Goal: Task Accomplishment & Management: Complete application form

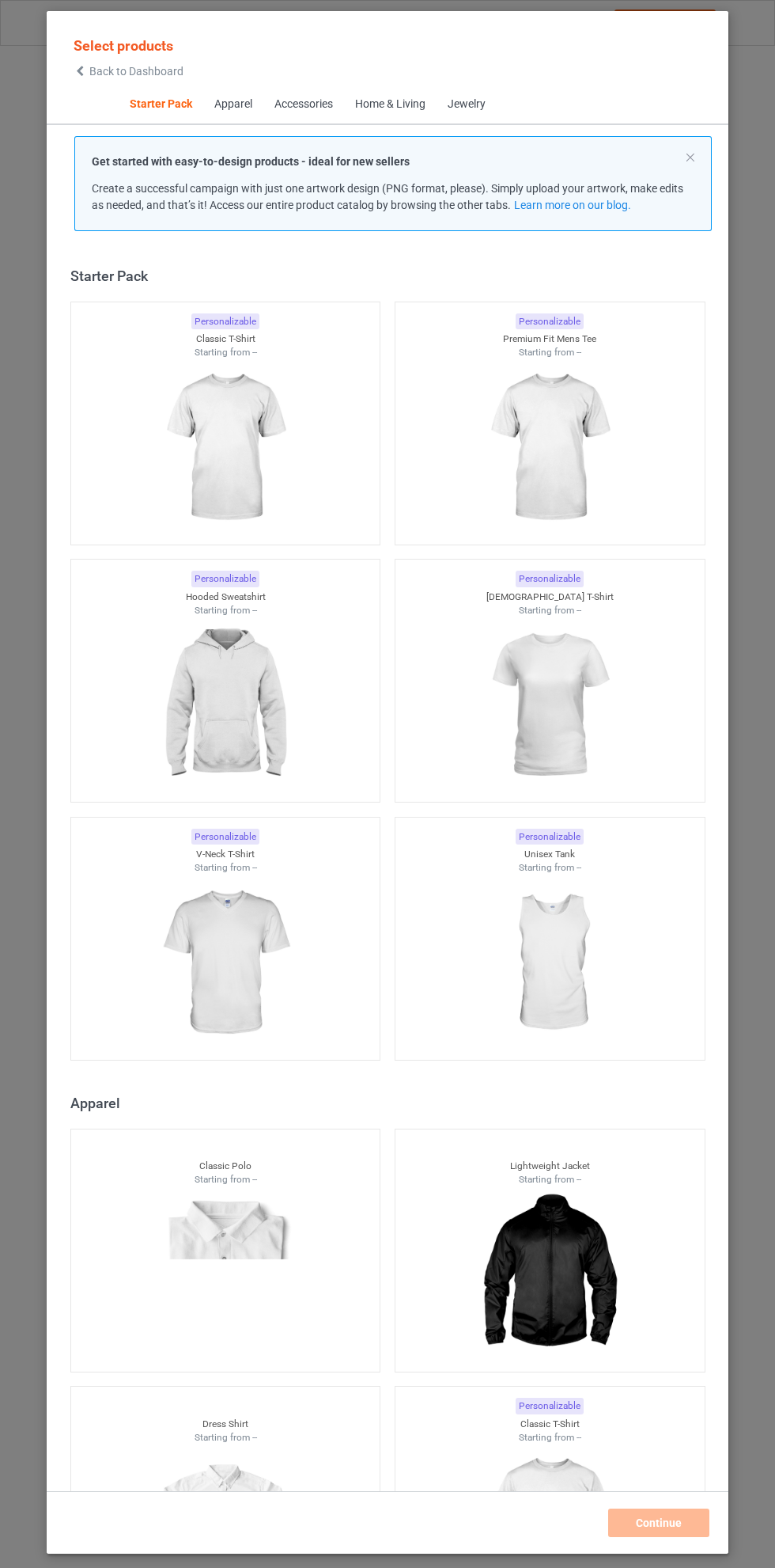
scroll to position [19, 0]
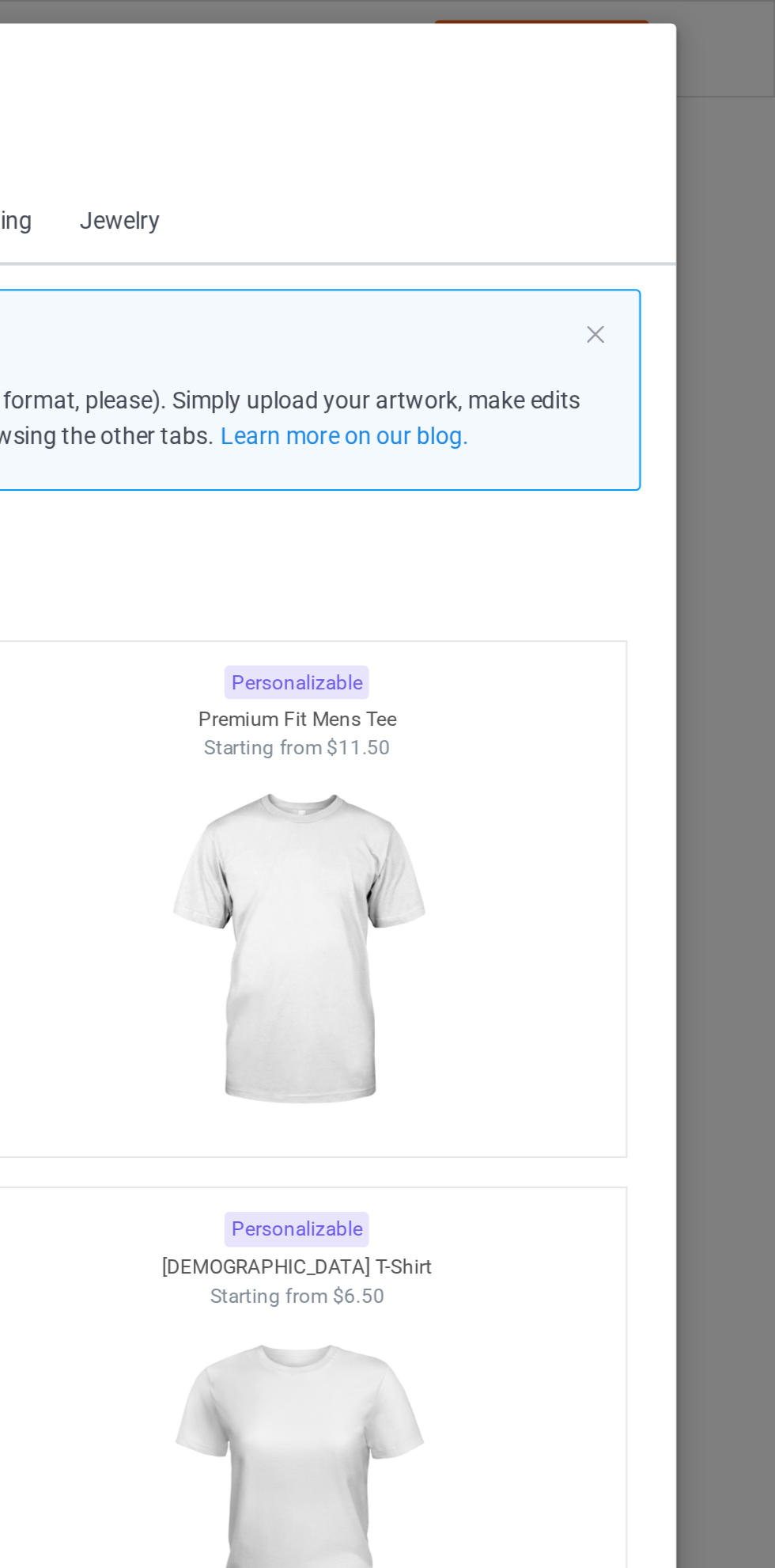
scroll to position [19, 0]
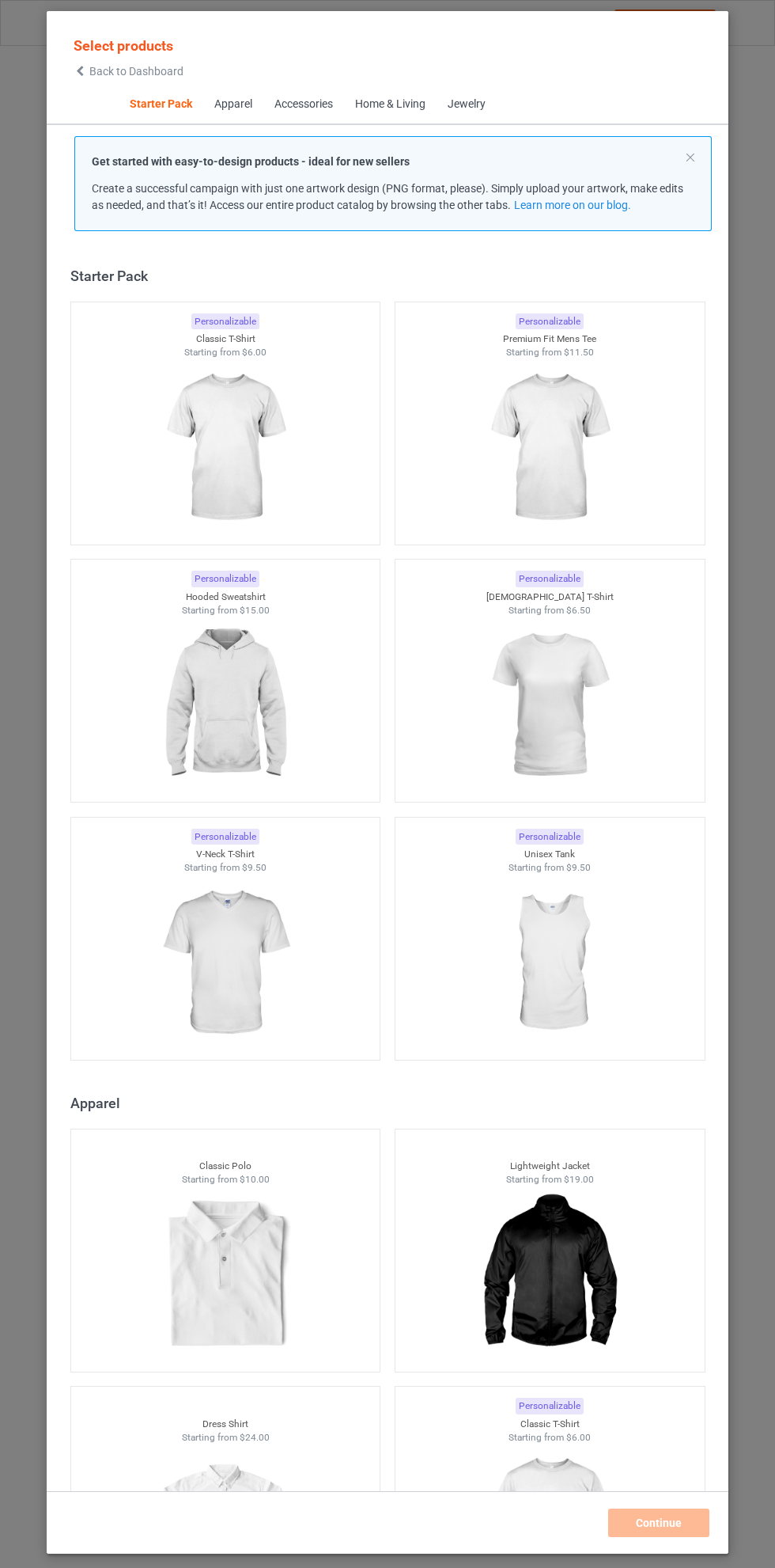
scroll to position [19, 0]
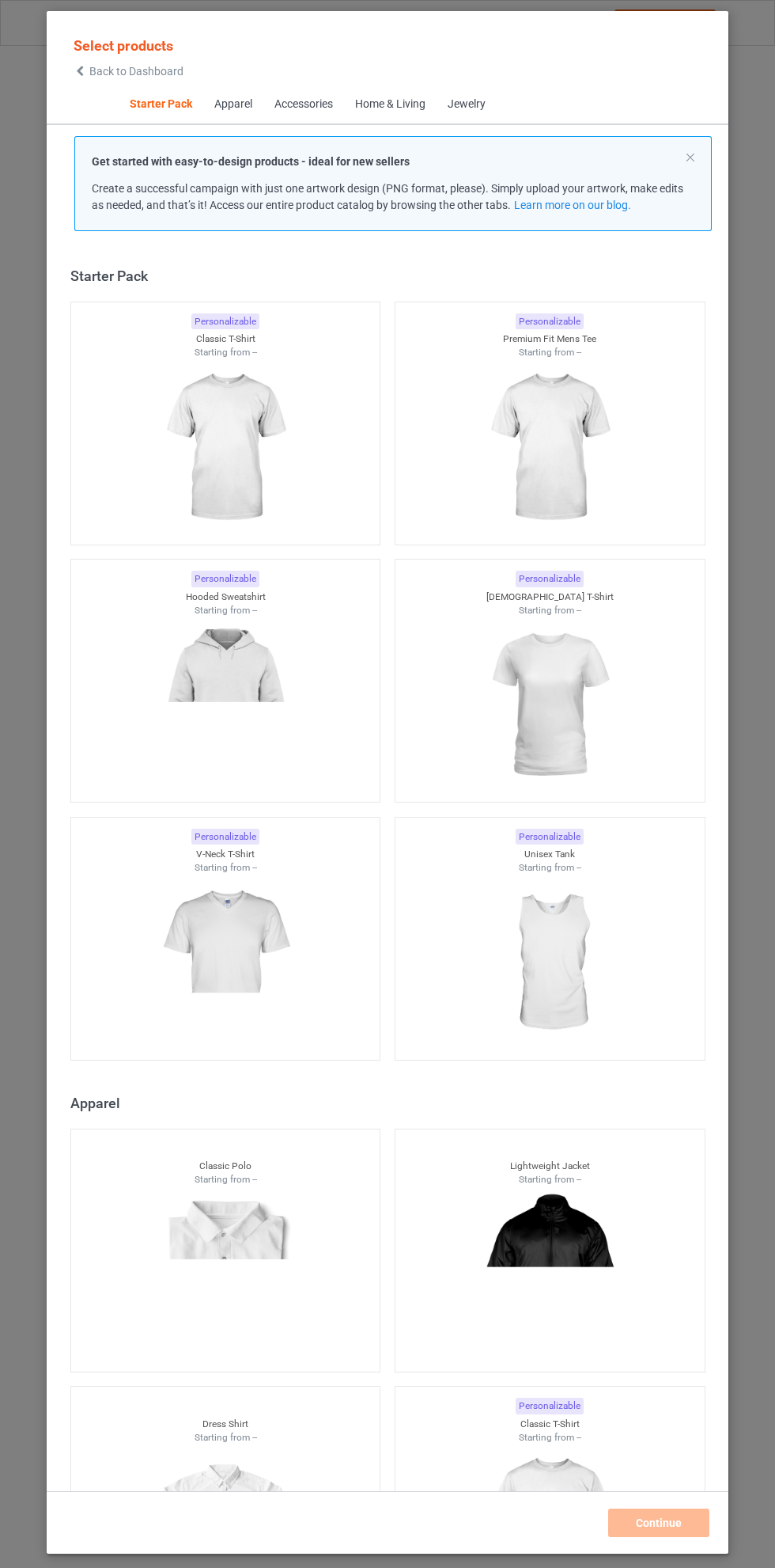
scroll to position [19, 0]
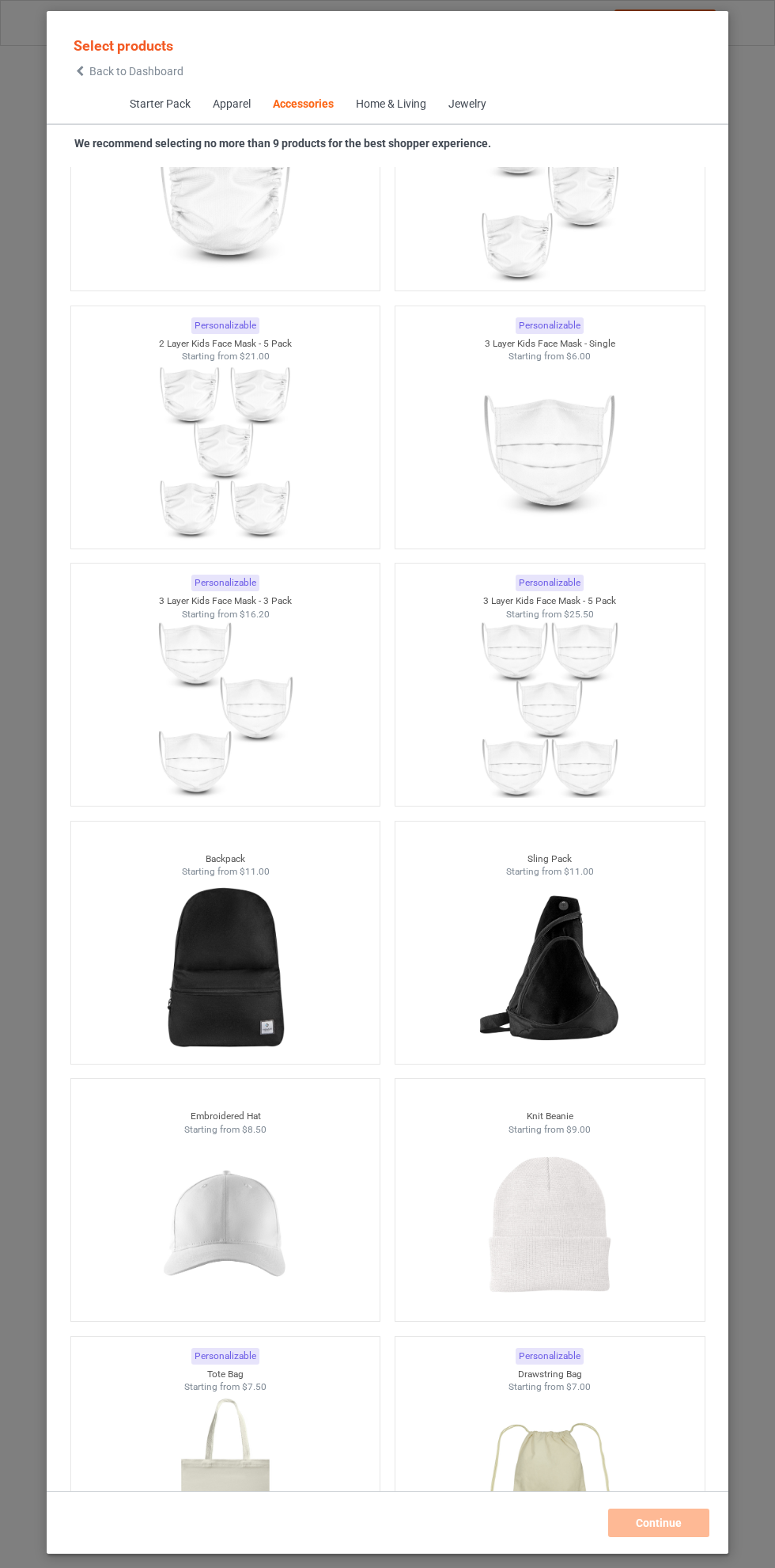
scroll to position [8017, 0]
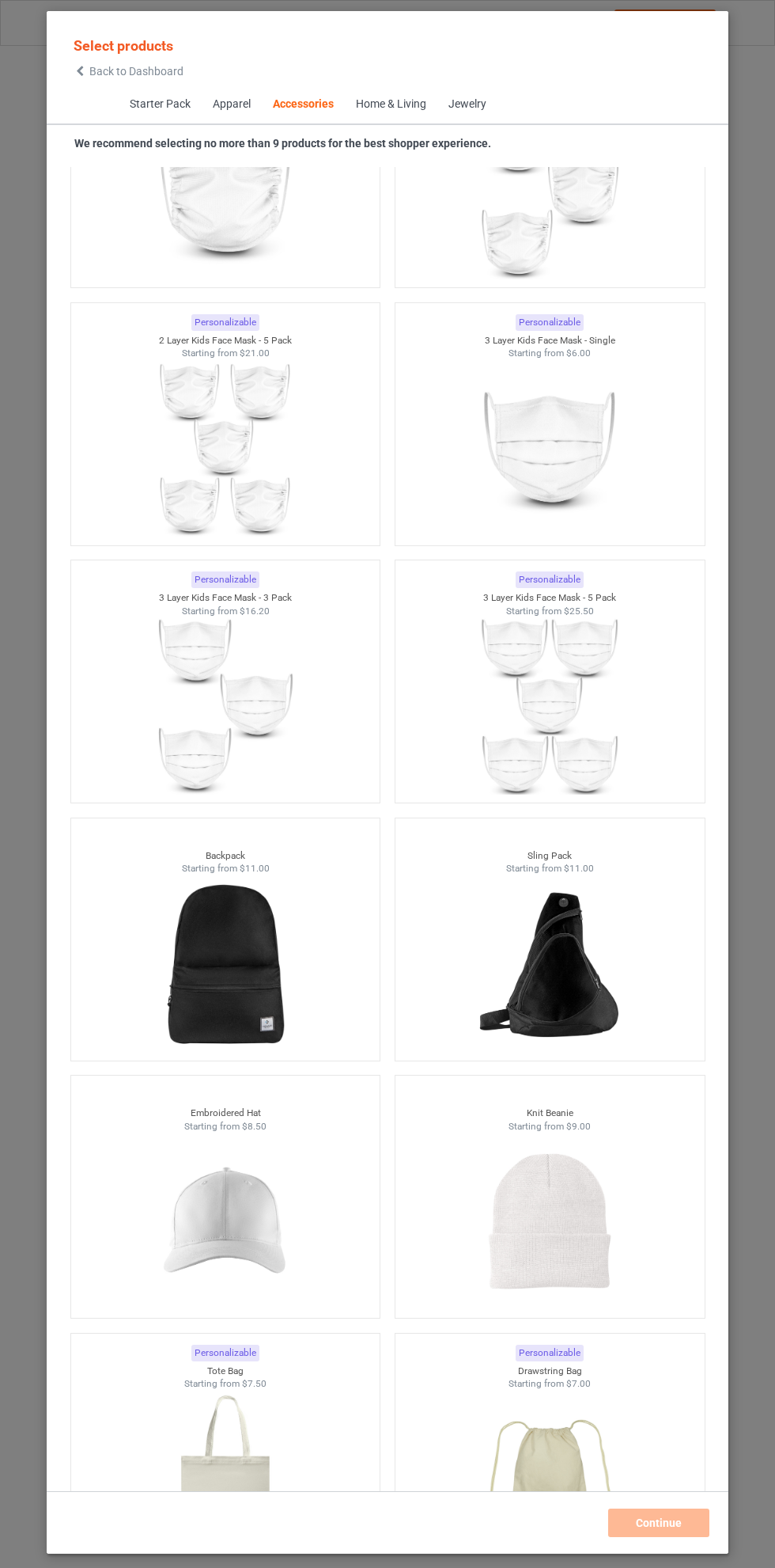
click at [247, 1213] on img at bounding box center [225, 1222] width 142 height 178
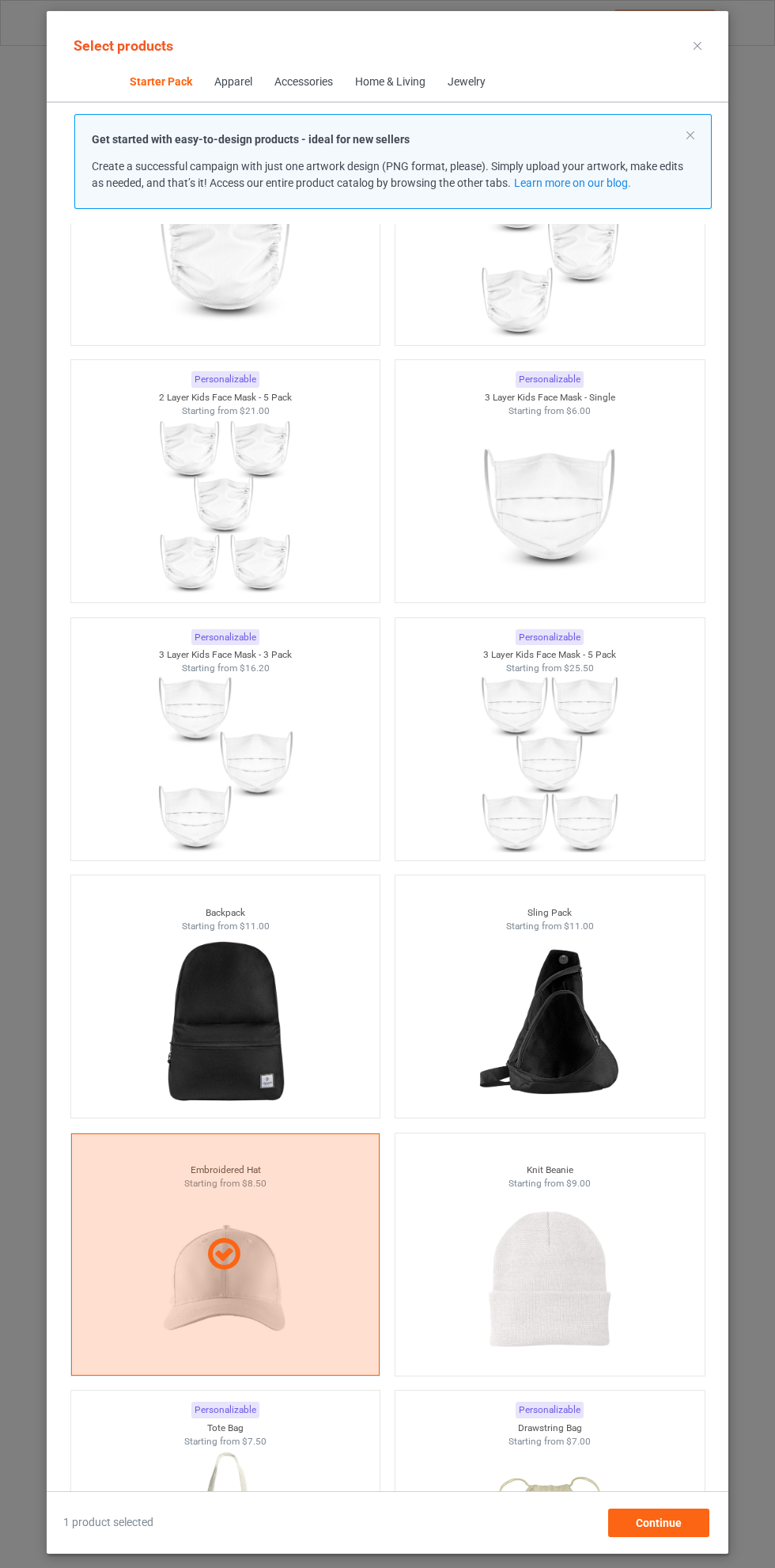
click at [698, 45] on icon at bounding box center [698, 46] width 8 height 8
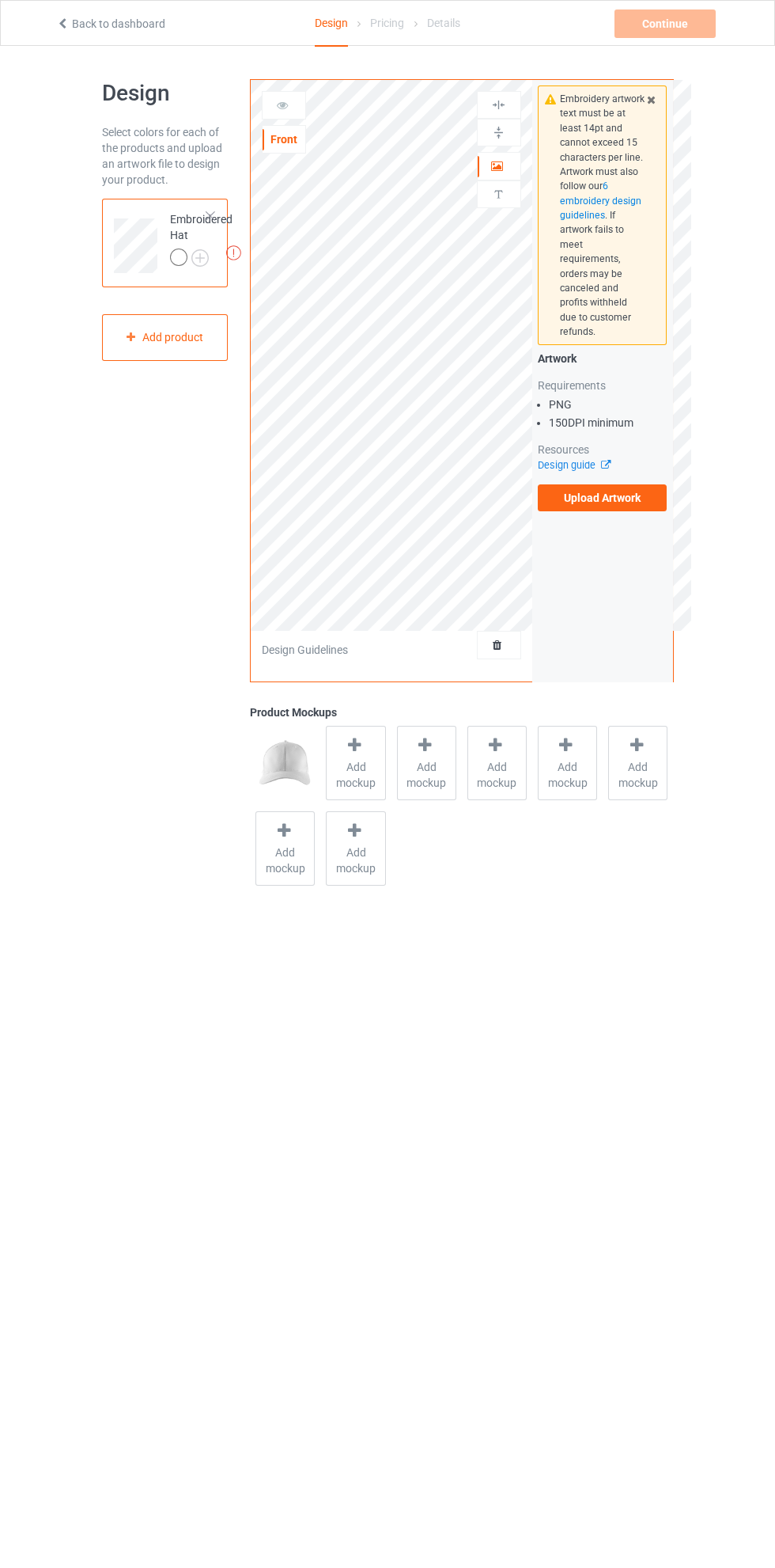
click at [614, 484] on label "Upload Artwork" at bounding box center [603, 497] width 130 height 27
click at [0, 0] on input "Upload Artwork" at bounding box center [0, 0] width 0 height 0
click at [0, 0] on img at bounding box center [0, 0] width 0 height 0
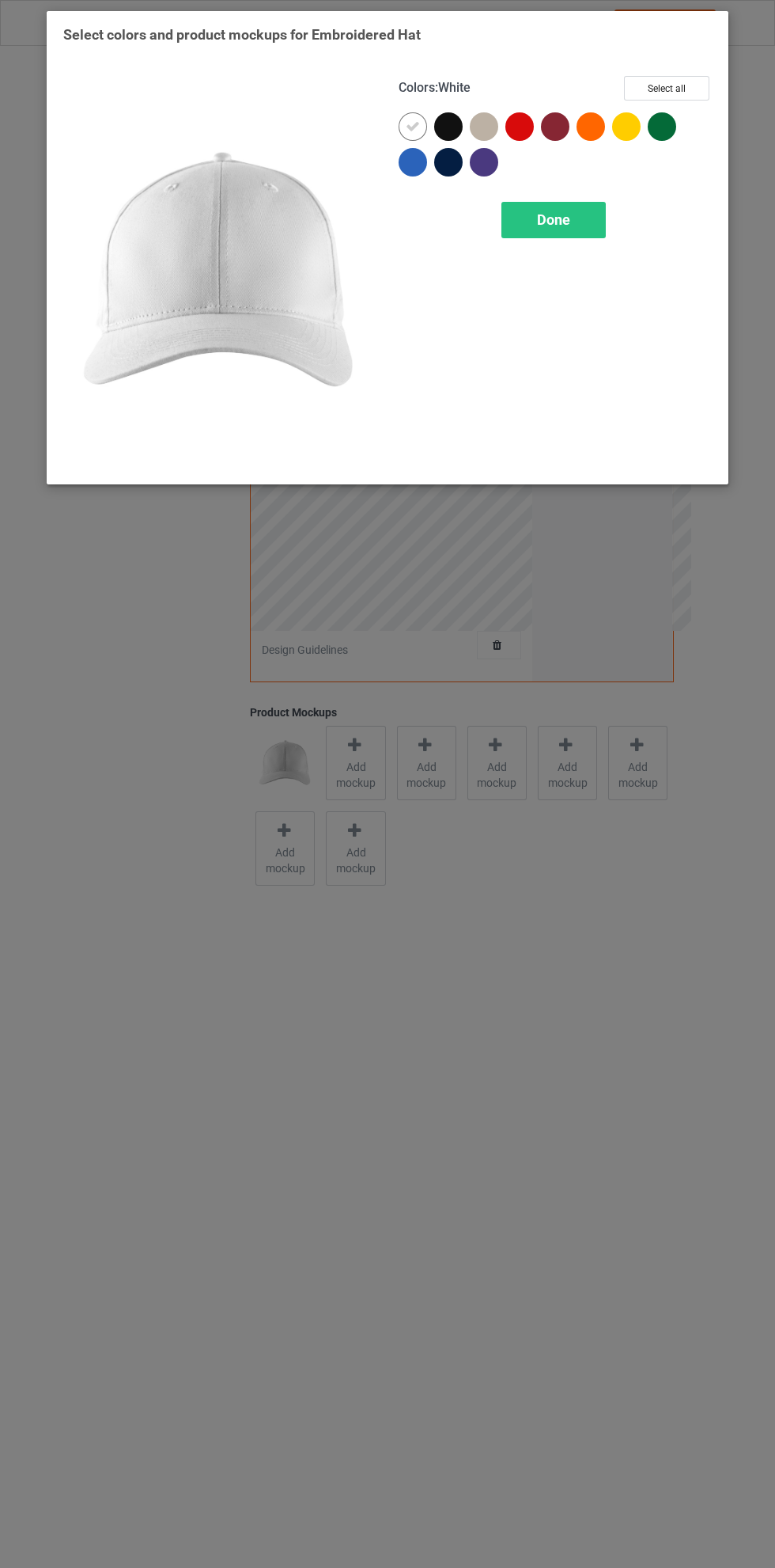
click at [410, 178] on div at bounding box center [417, 166] width 36 height 36
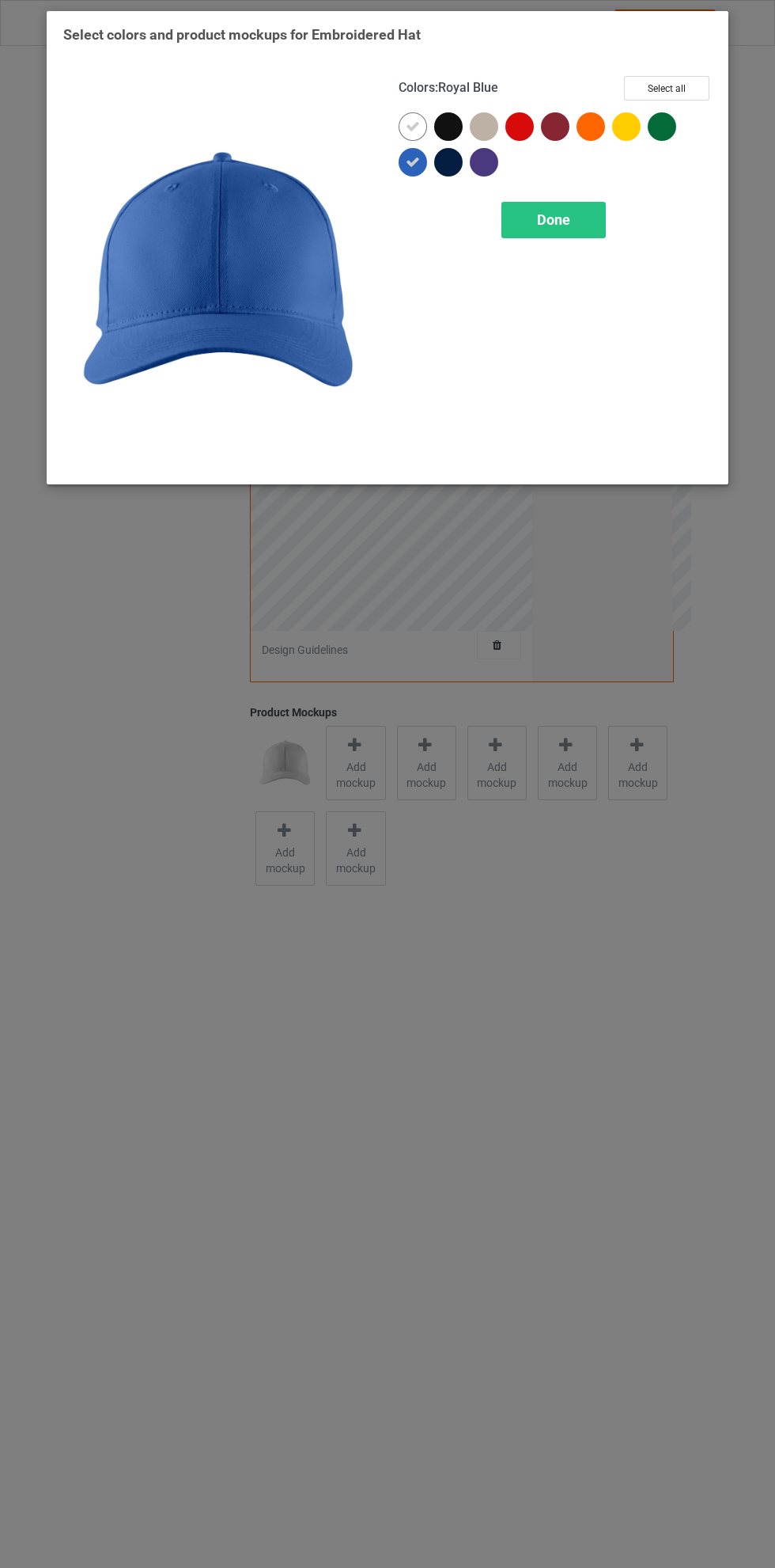
click at [412, 126] on icon at bounding box center [413, 127] width 15 height 15
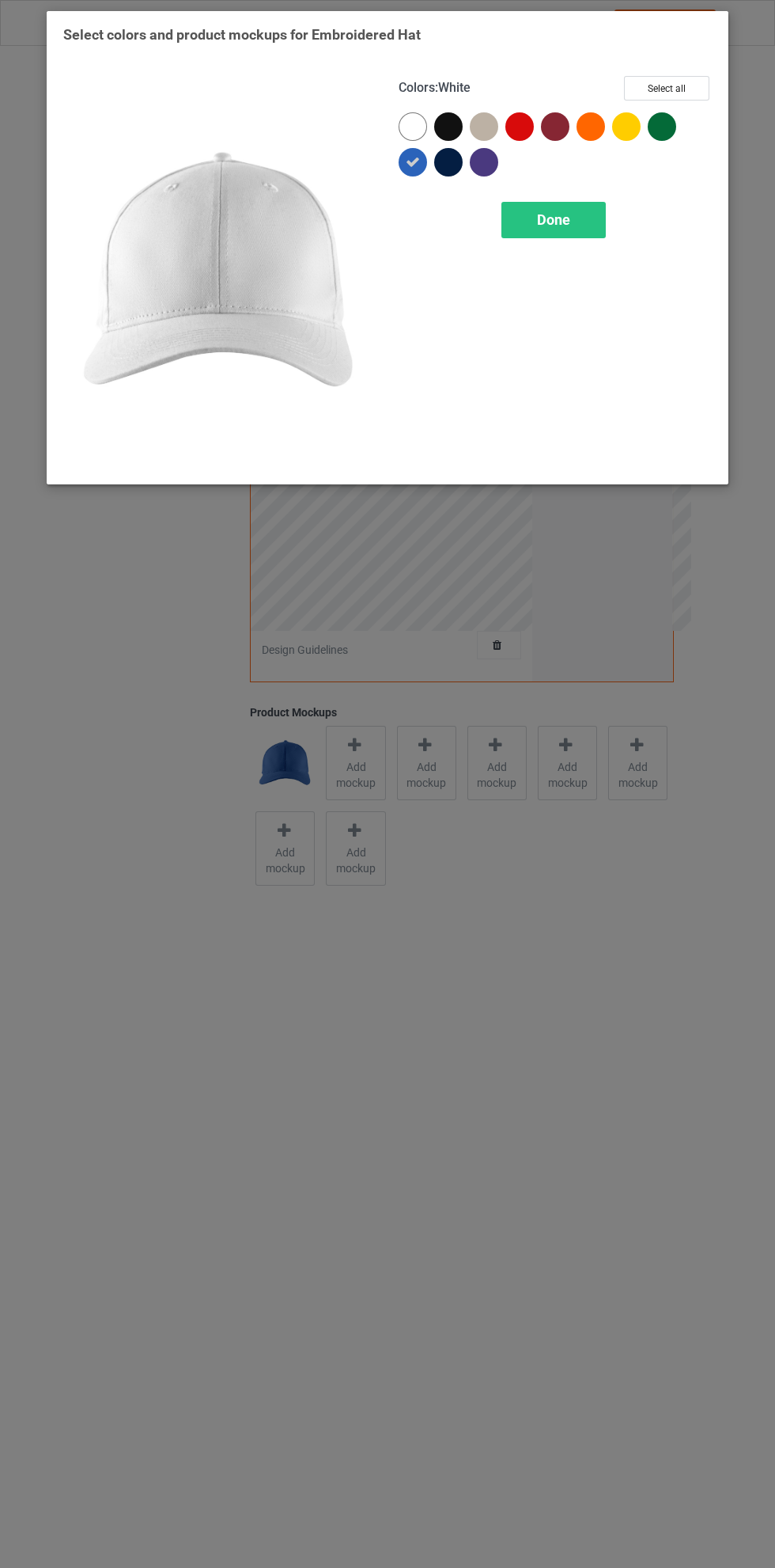
click at [576, 203] on div "Done" at bounding box center [554, 220] width 105 height 37
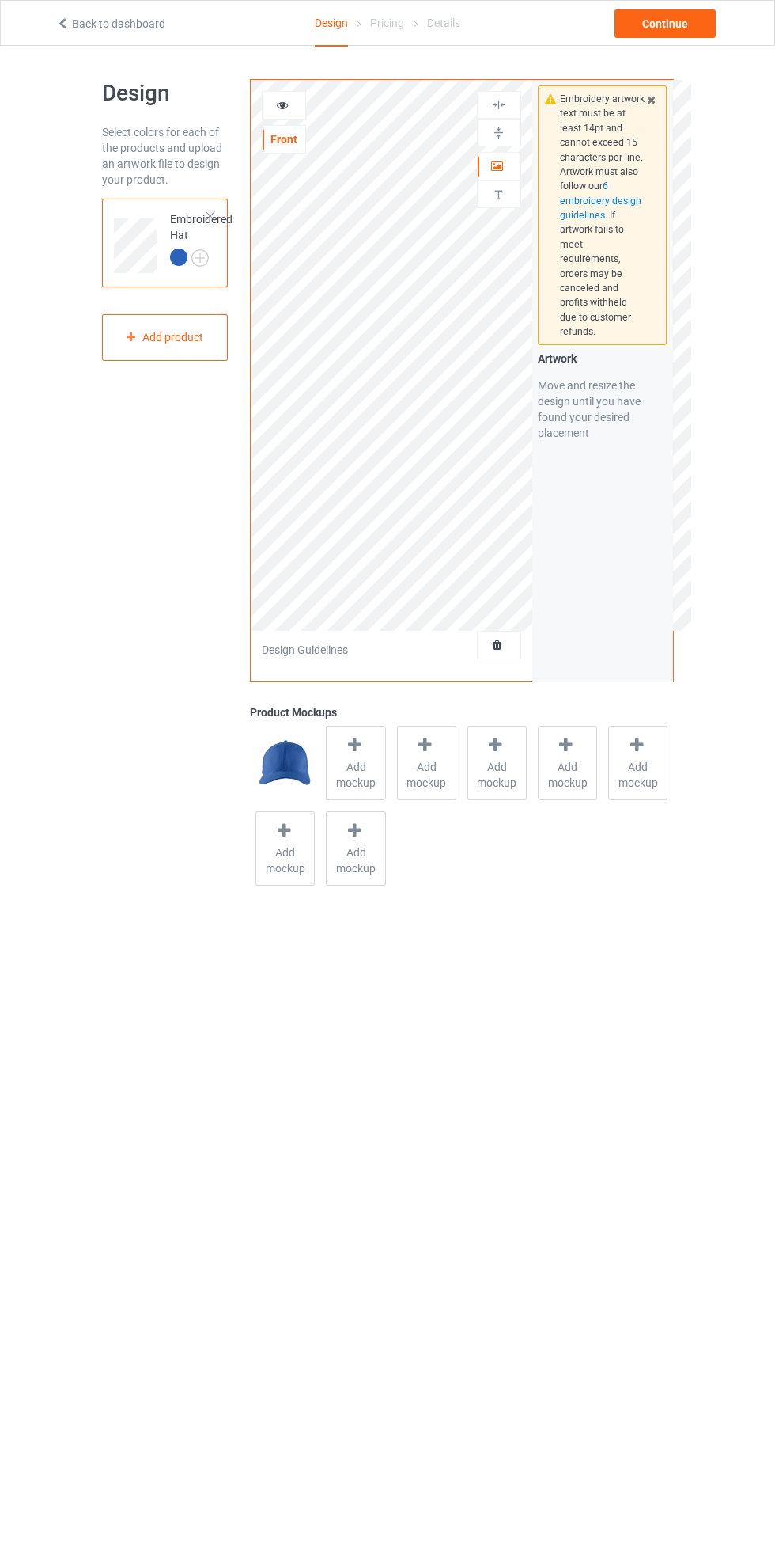
click at [362, 750] on icon at bounding box center [355, 745] width 19 height 16
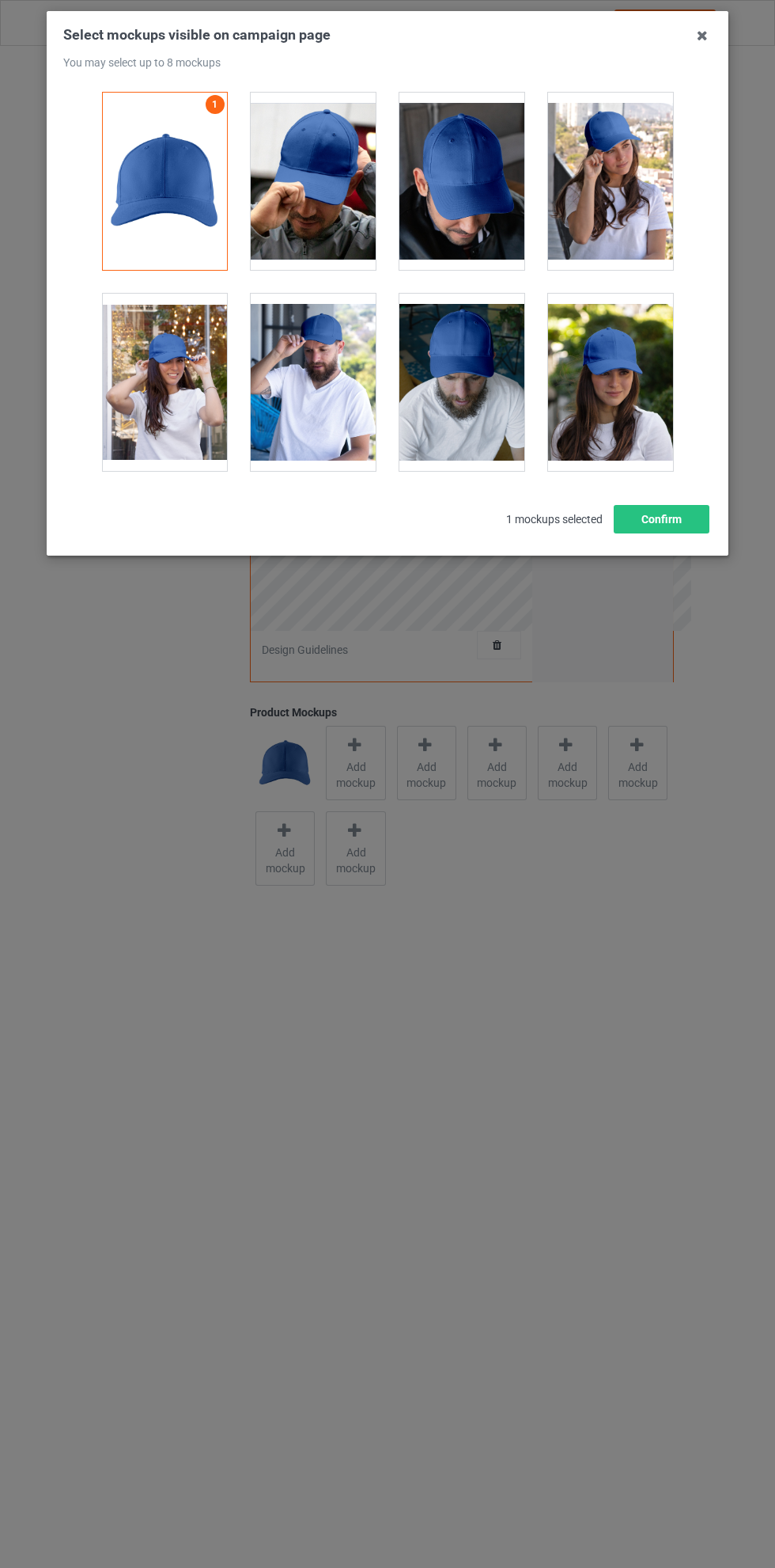
click at [336, 363] on div at bounding box center [313, 382] width 125 height 178
click at [156, 382] on div at bounding box center [165, 382] width 125 height 178
click at [463, 171] on div at bounding box center [462, 181] width 125 height 178
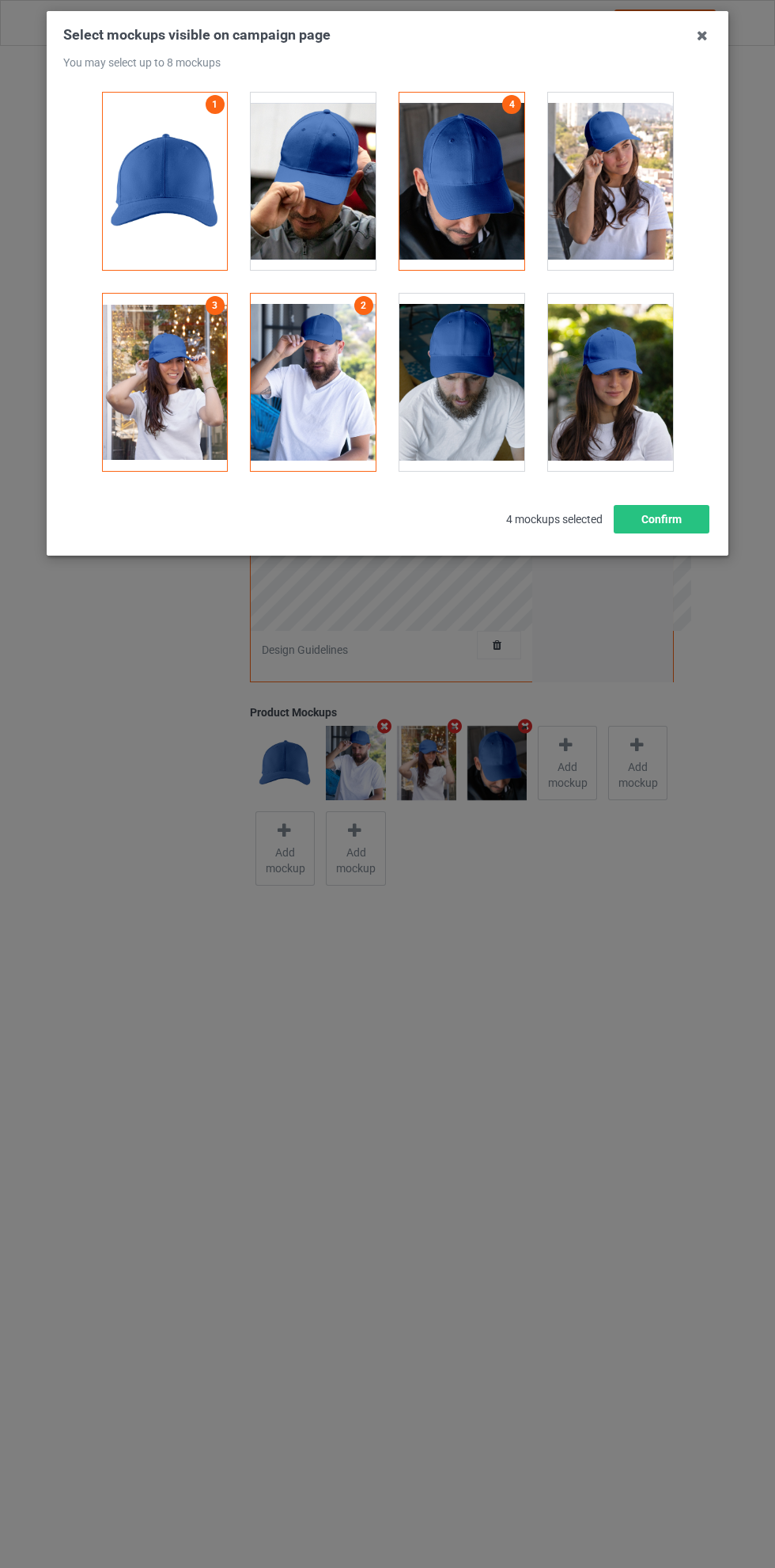
click at [462, 369] on div at bounding box center [462, 382] width 125 height 178
click at [318, 177] on div at bounding box center [313, 181] width 125 height 178
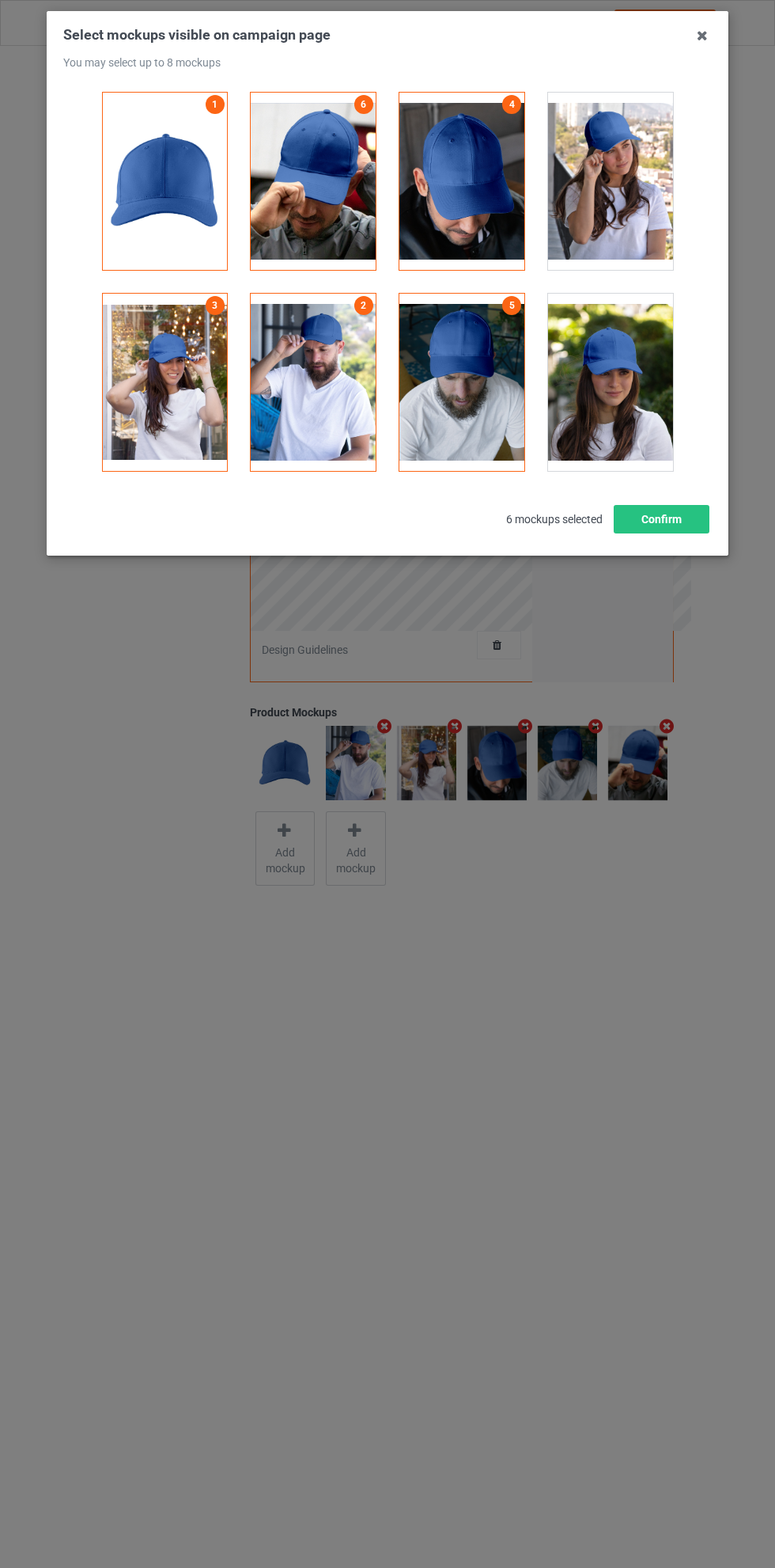
click at [595, 377] on div at bounding box center [610, 382] width 125 height 178
click at [616, 168] on div at bounding box center [610, 181] width 125 height 178
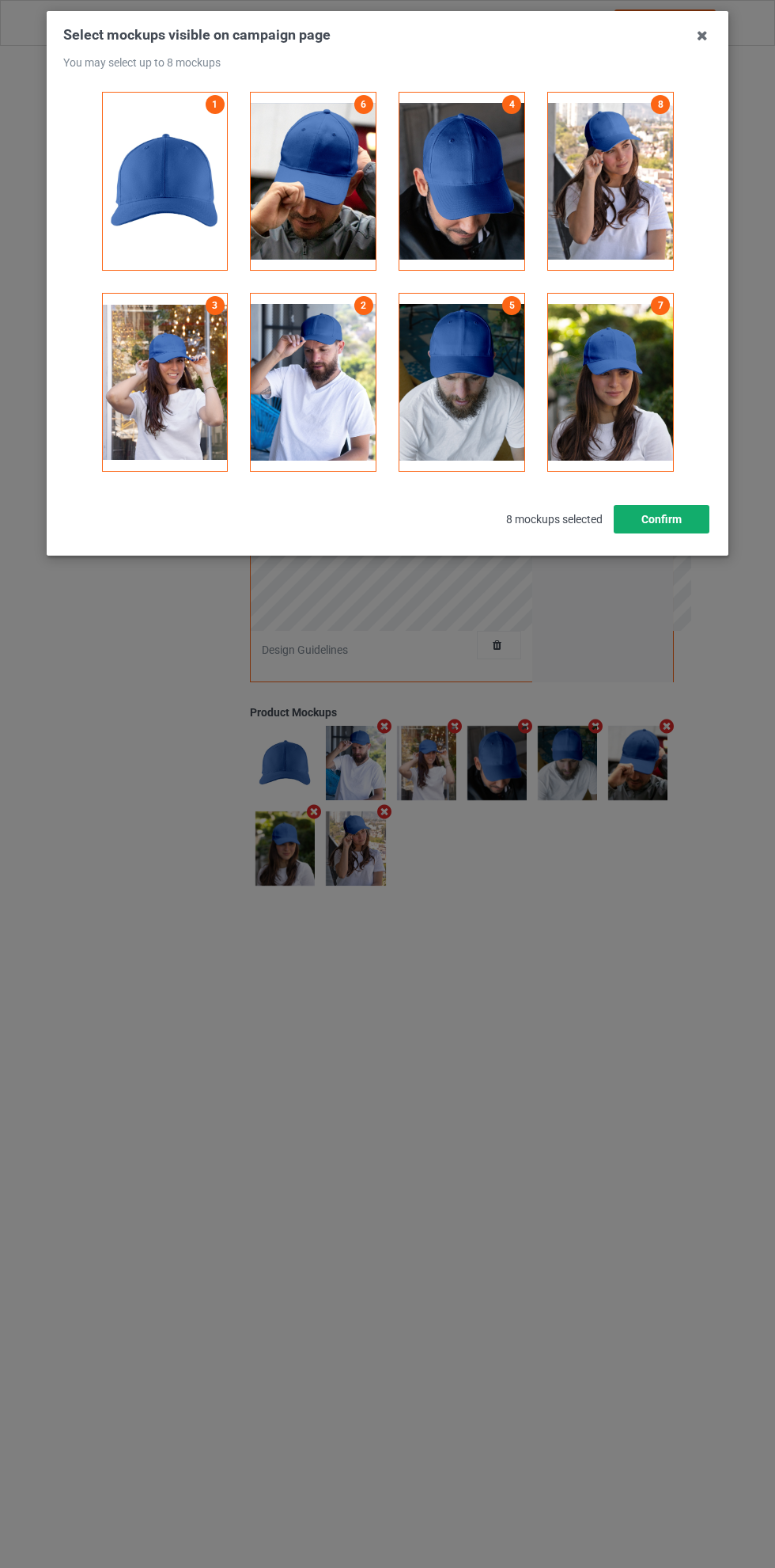
click at [661, 518] on button "Confirm" at bounding box center [662, 519] width 96 height 28
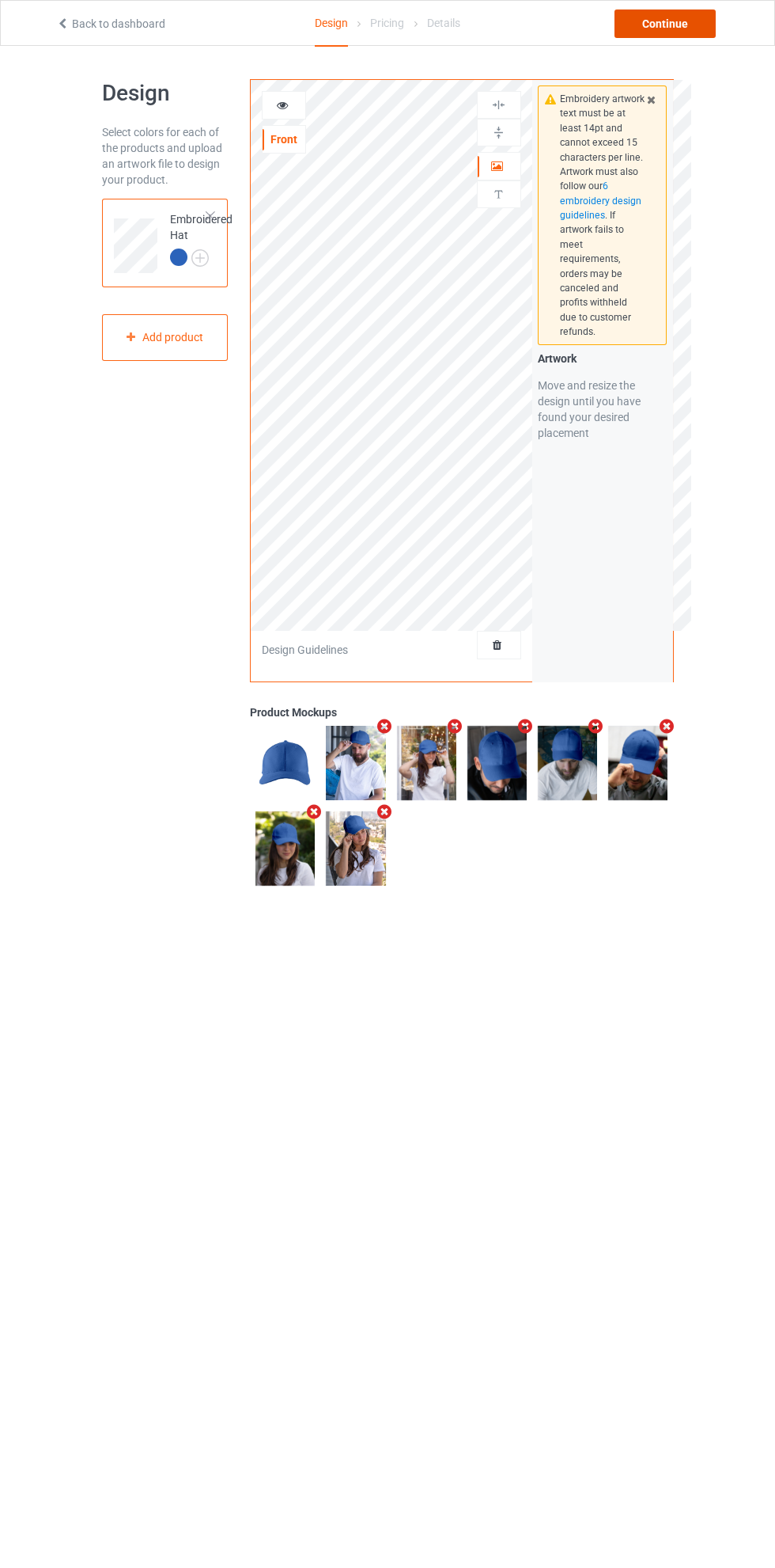
click at [691, 19] on div "Continue" at bounding box center [665, 24] width 101 height 28
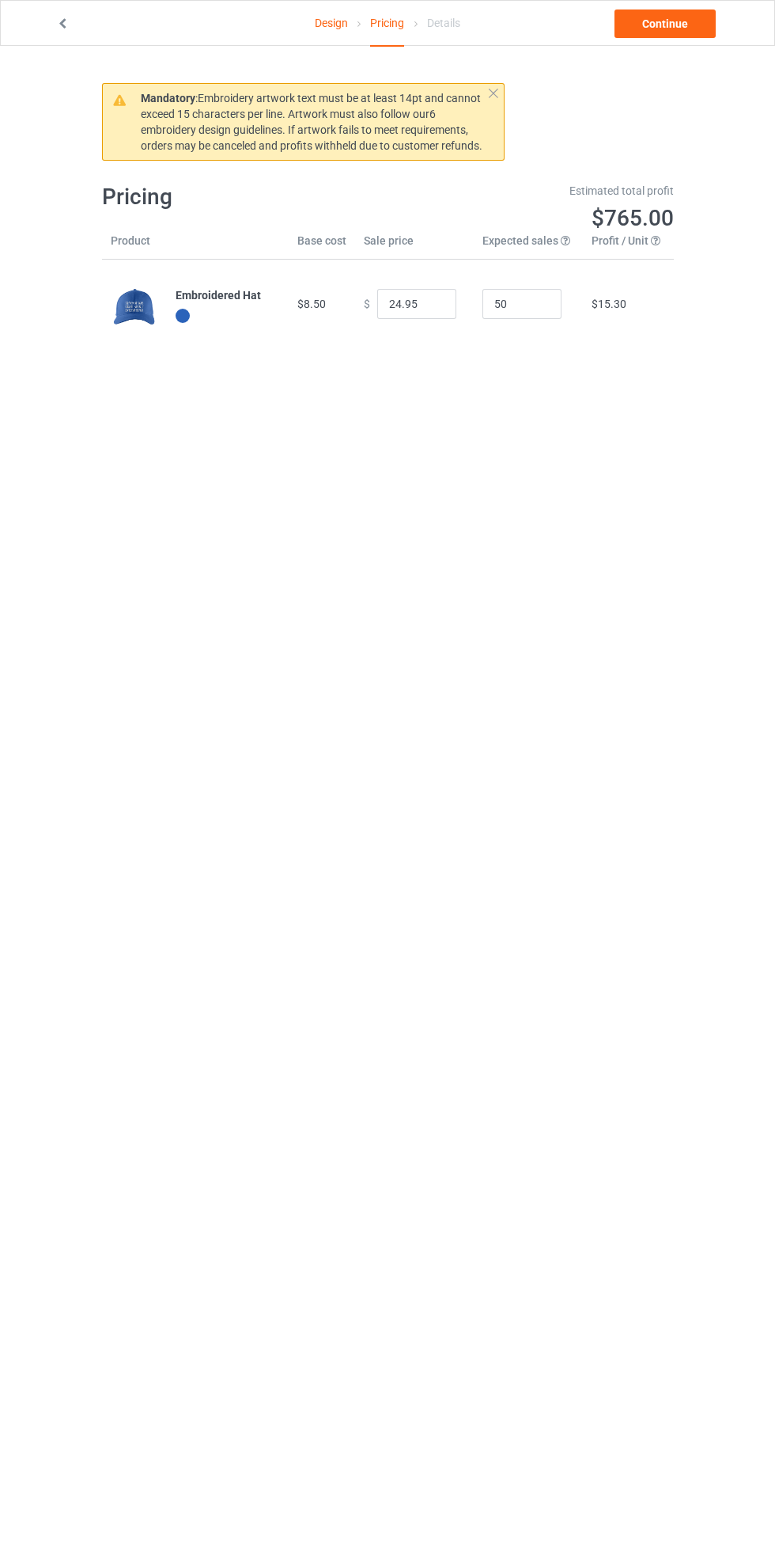
click at [691, 20] on link "Continue" at bounding box center [665, 24] width 101 height 28
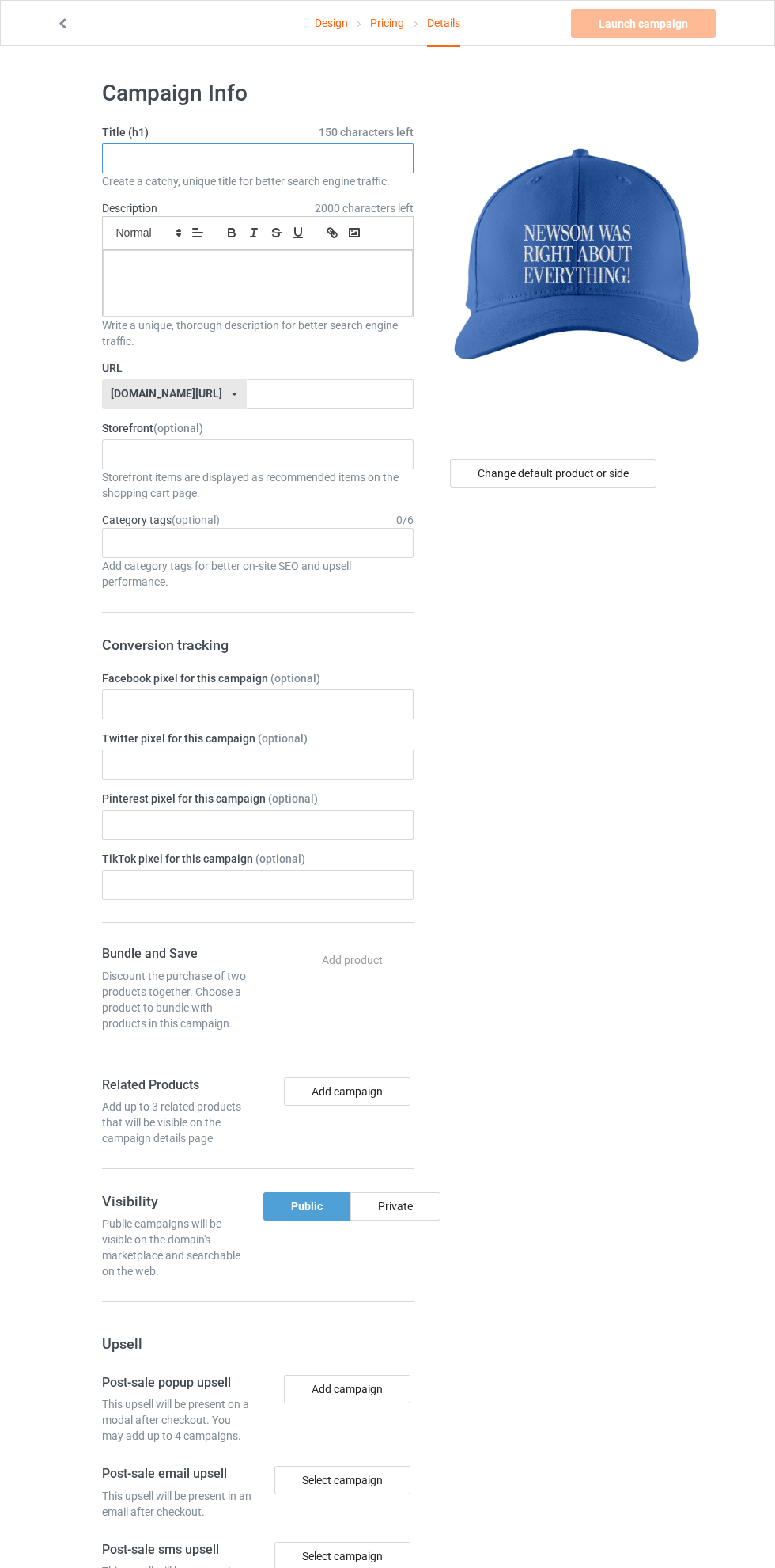
click at [290, 158] on input "text" at bounding box center [258, 158] width 312 height 30
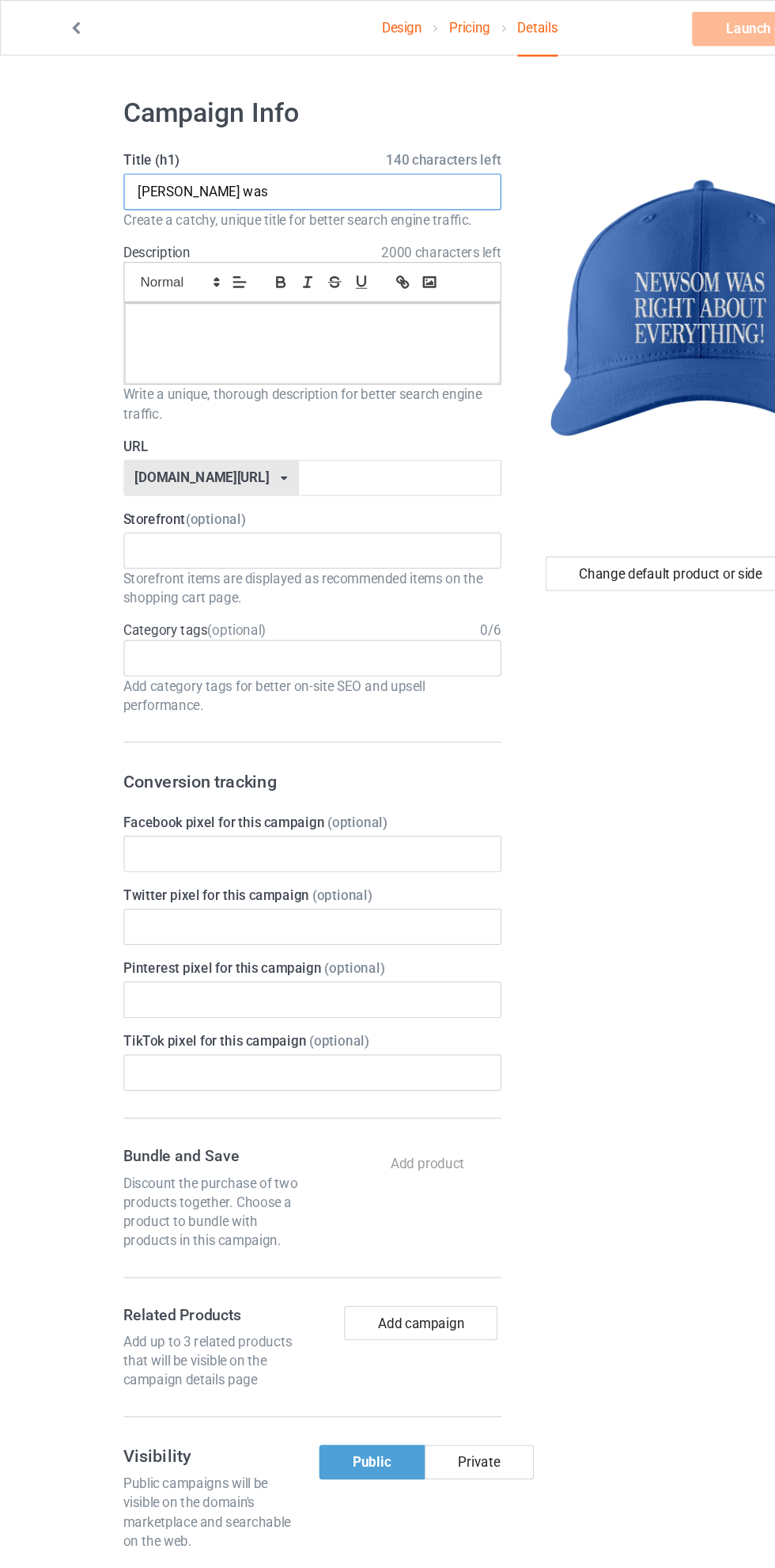
type input "newsom was"
click at [298, 281] on div at bounding box center [258, 283] width 310 height 67
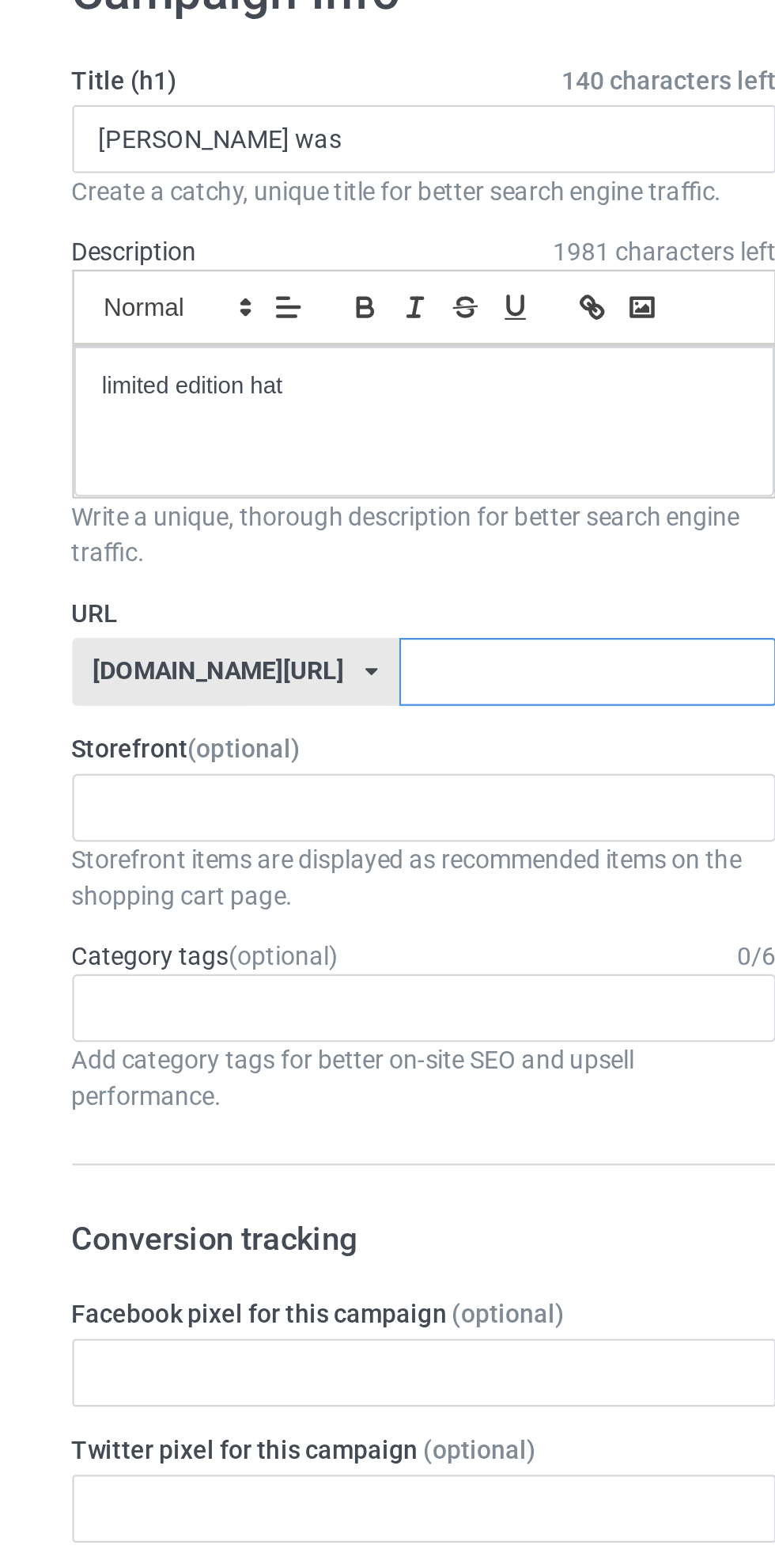
click at [293, 393] on input "text" at bounding box center [331, 393] width 167 height 30
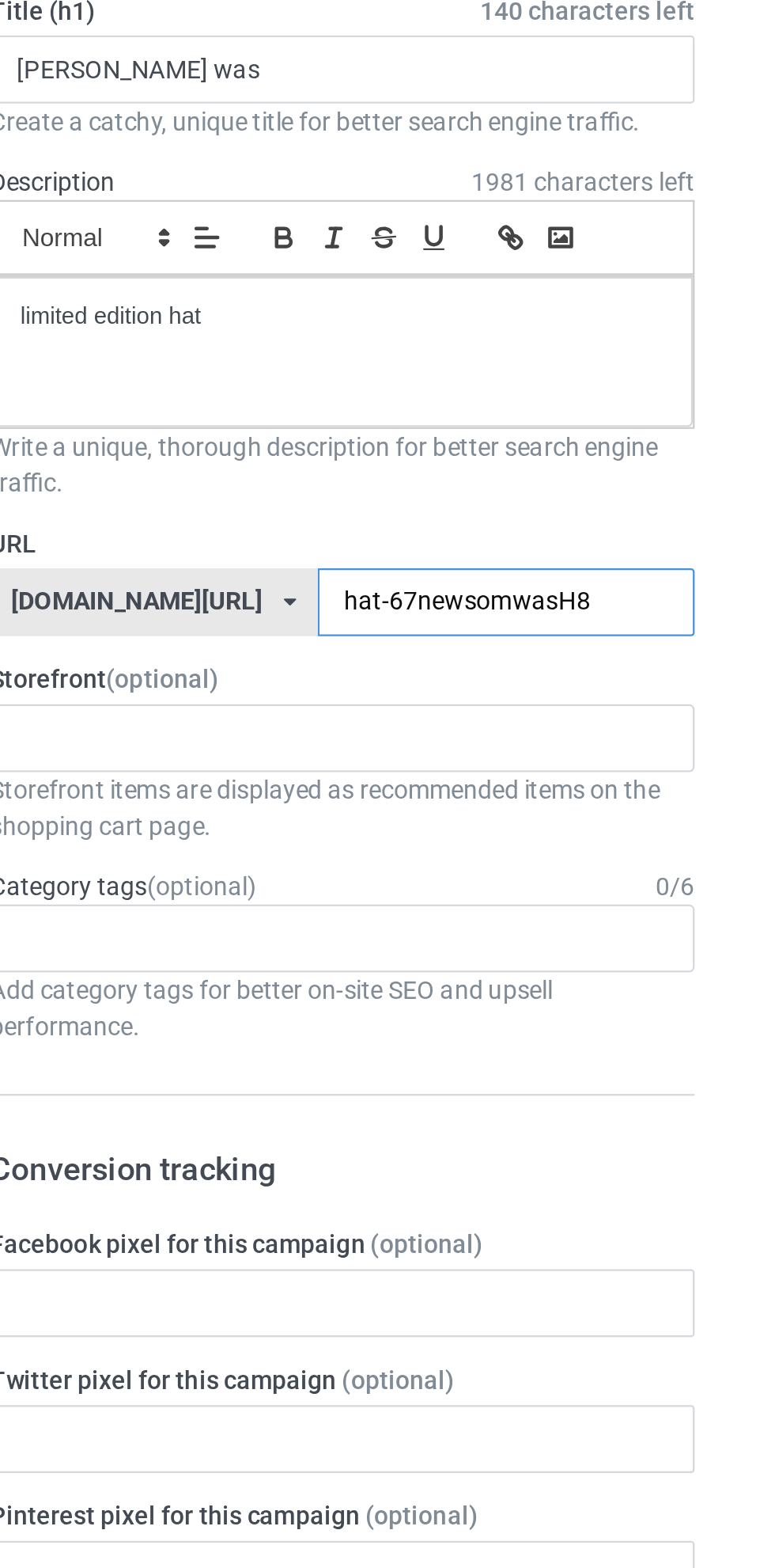
type input "hat-67newsomwasH89"
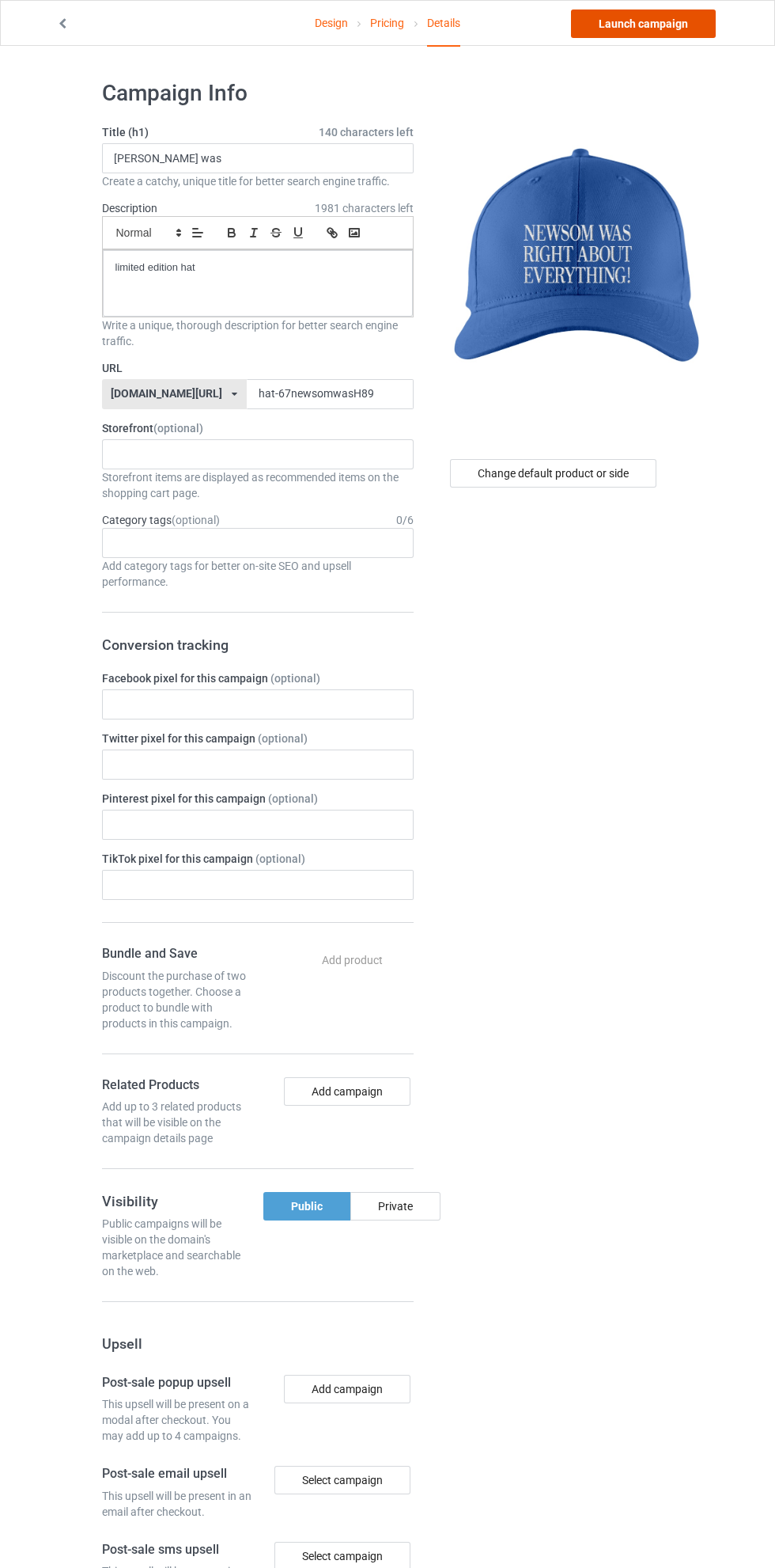
click at [657, 16] on link "Launch campaign" at bounding box center [644, 24] width 145 height 28
